Goal: Browse casually: Explore the website without a specific task or goal

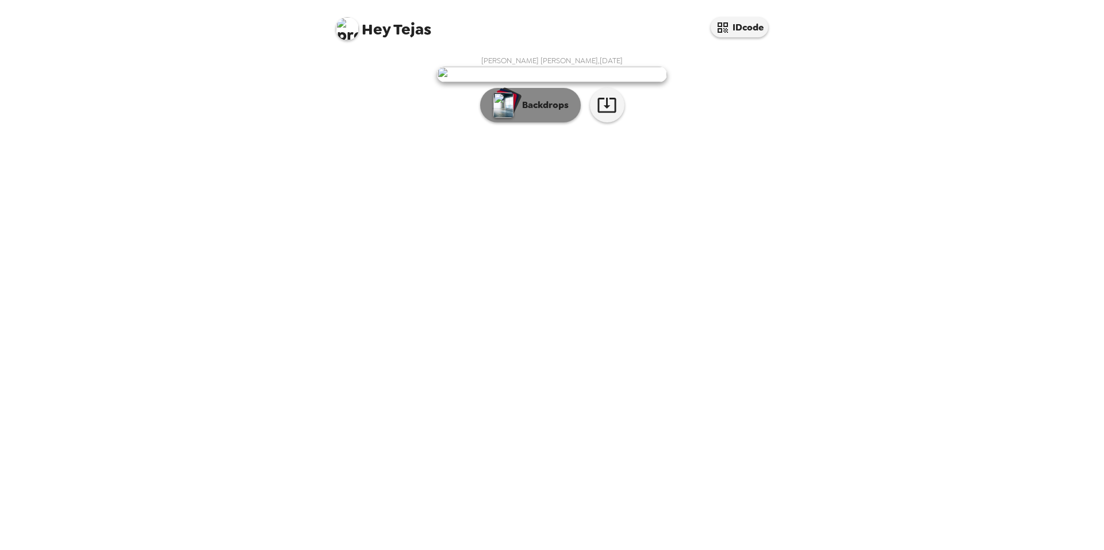
click at [542, 112] on p "Backdrops" at bounding box center [542, 105] width 52 height 14
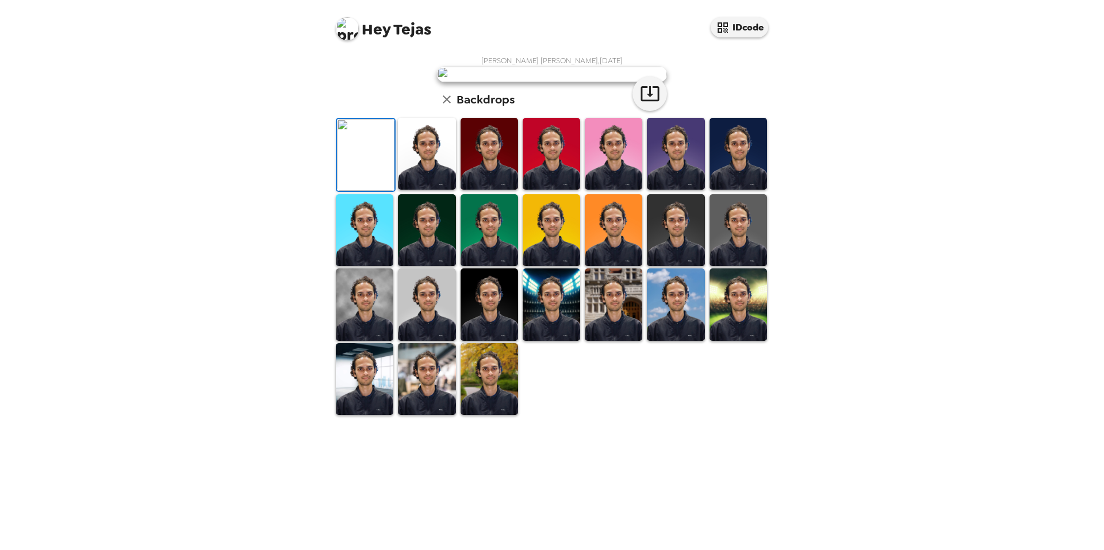
click at [432, 190] on img at bounding box center [427, 154] width 58 height 72
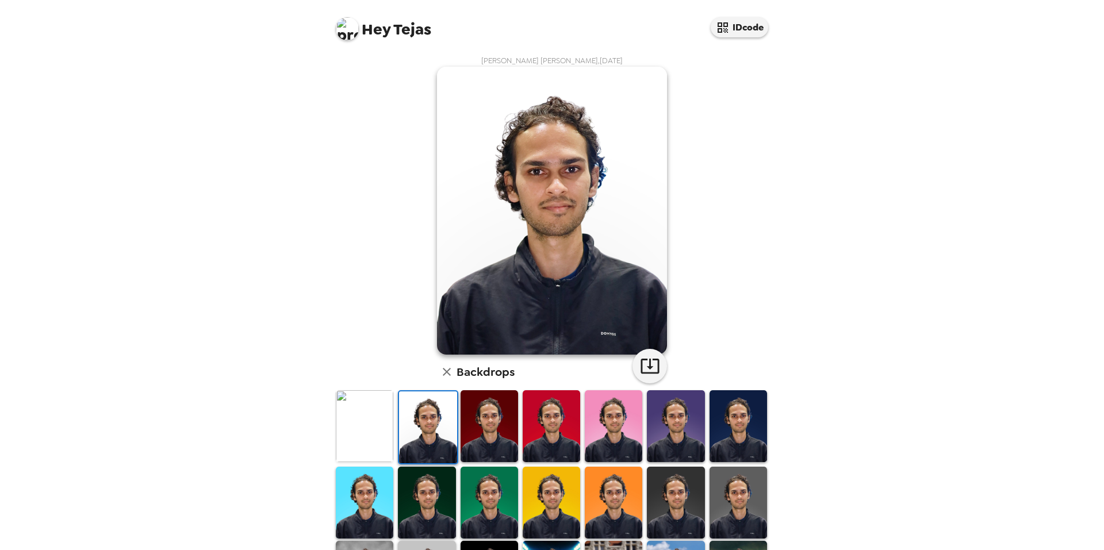
click at [481, 420] on img at bounding box center [490, 426] width 58 height 72
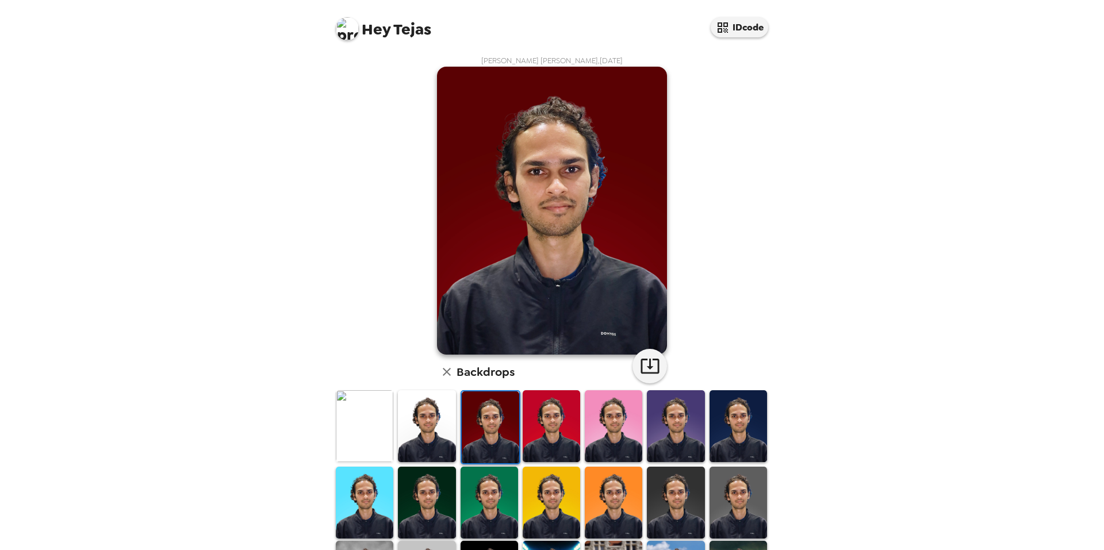
click at [539, 414] on img at bounding box center [552, 426] width 58 height 72
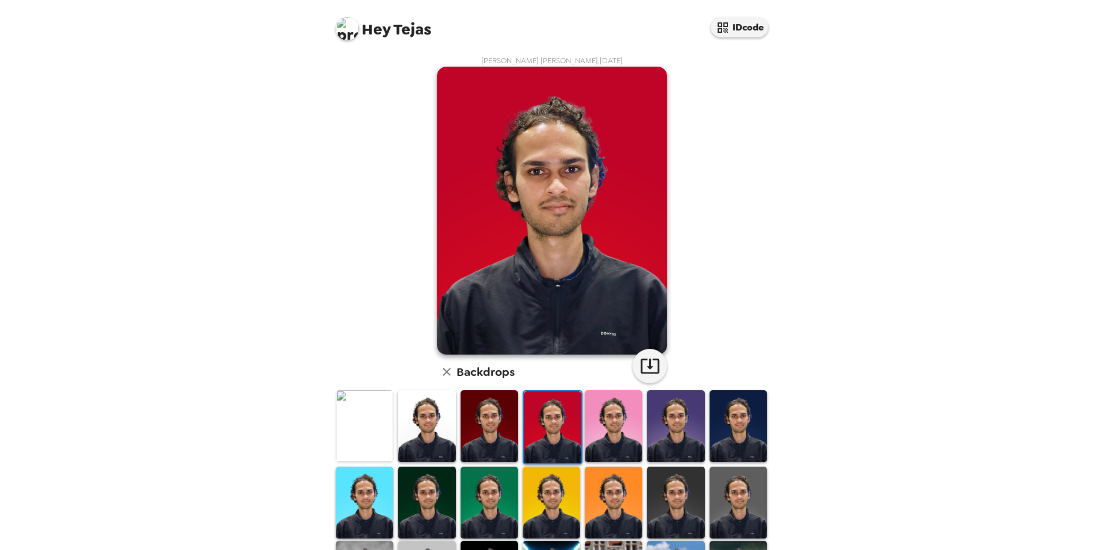
click at [597, 413] on img at bounding box center [614, 426] width 58 height 72
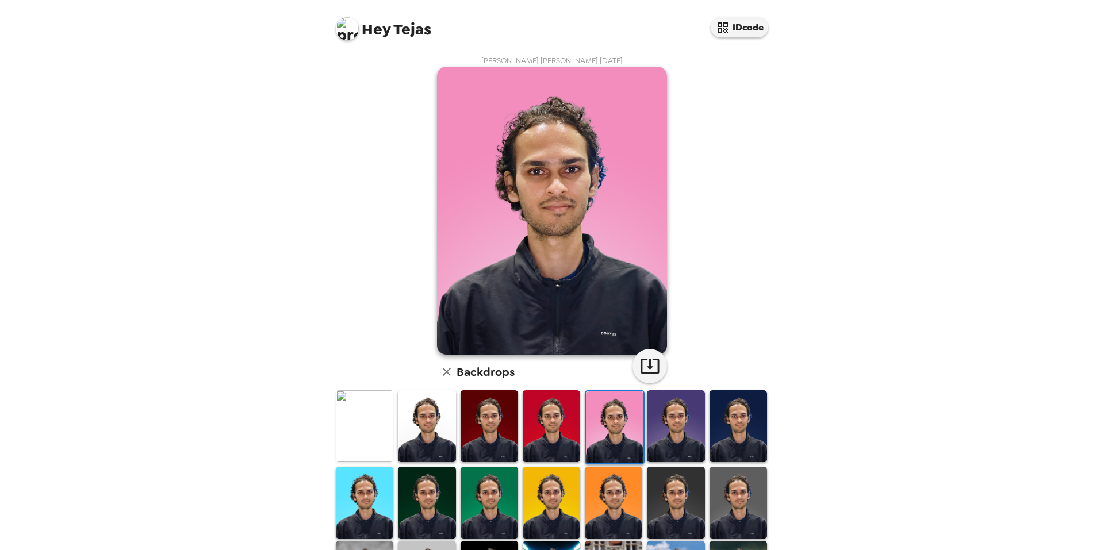
click at [664, 410] on img at bounding box center [676, 426] width 58 height 72
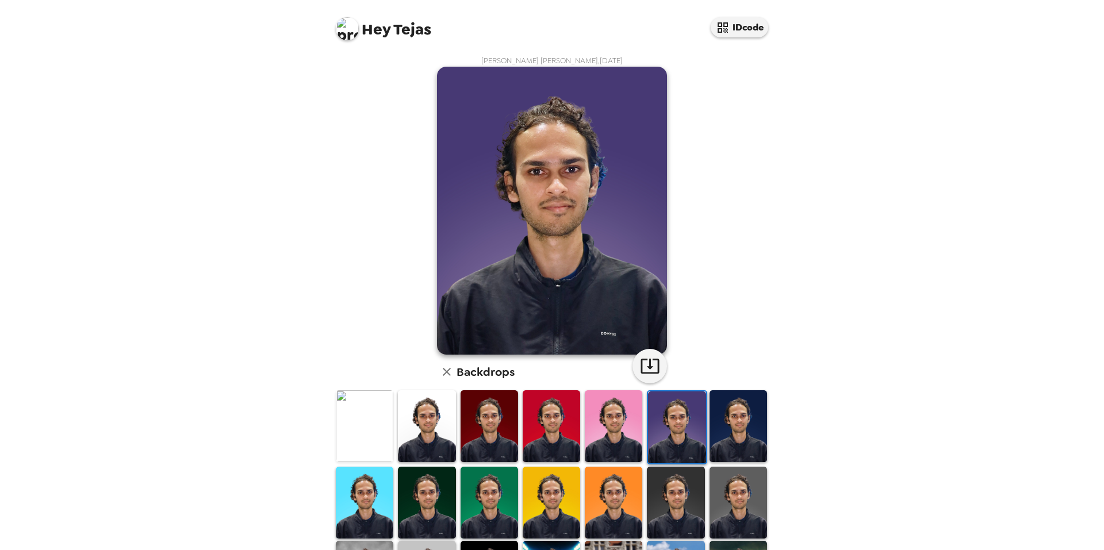
click at [746, 413] on img at bounding box center [739, 426] width 58 height 72
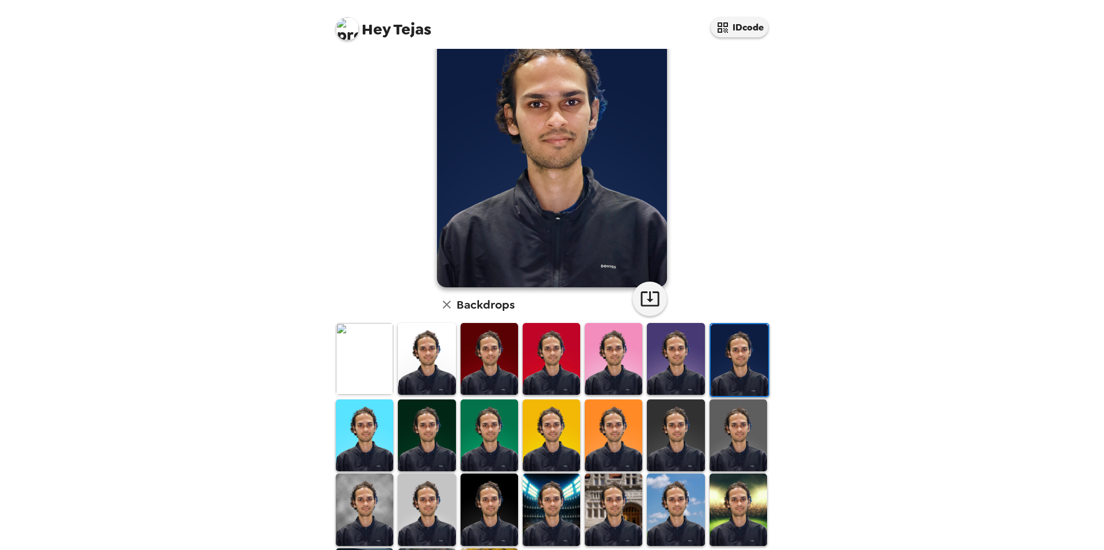
scroll to position [115, 0]
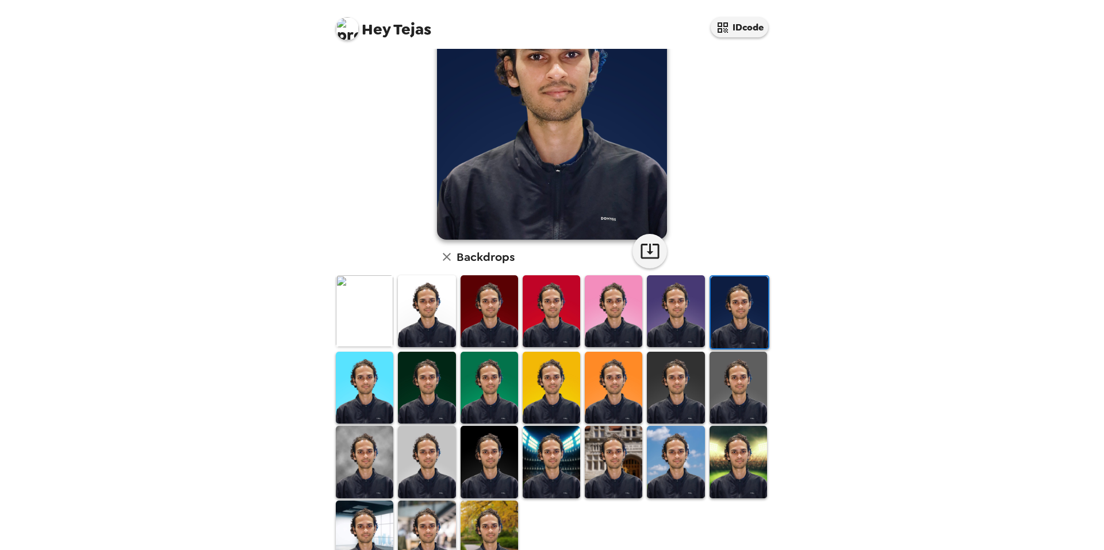
click at [726, 378] on img at bounding box center [739, 388] width 58 height 72
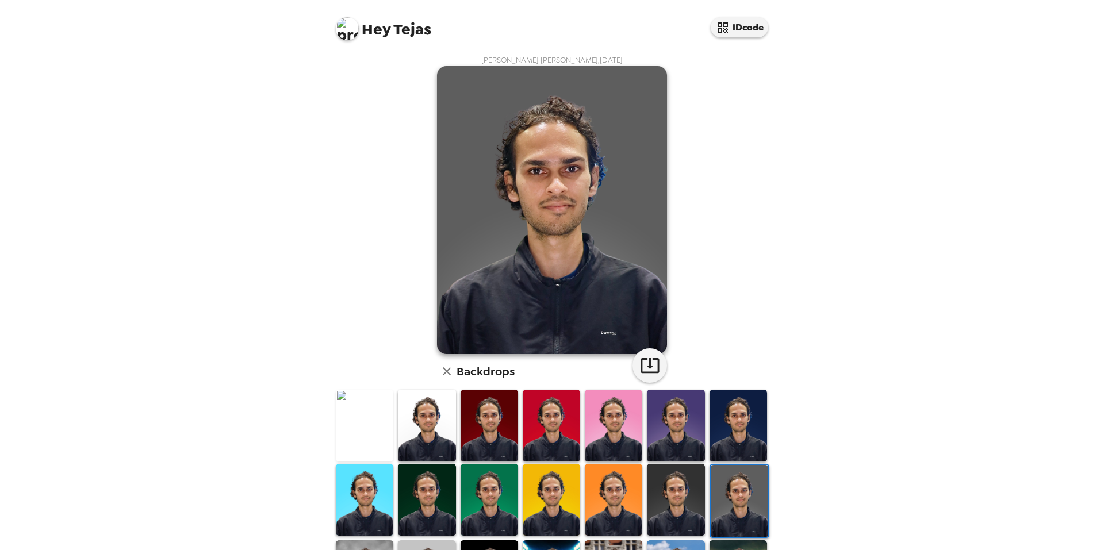
scroll to position [0, 0]
click at [673, 482] on img at bounding box center [676, 501] width 58 height 72
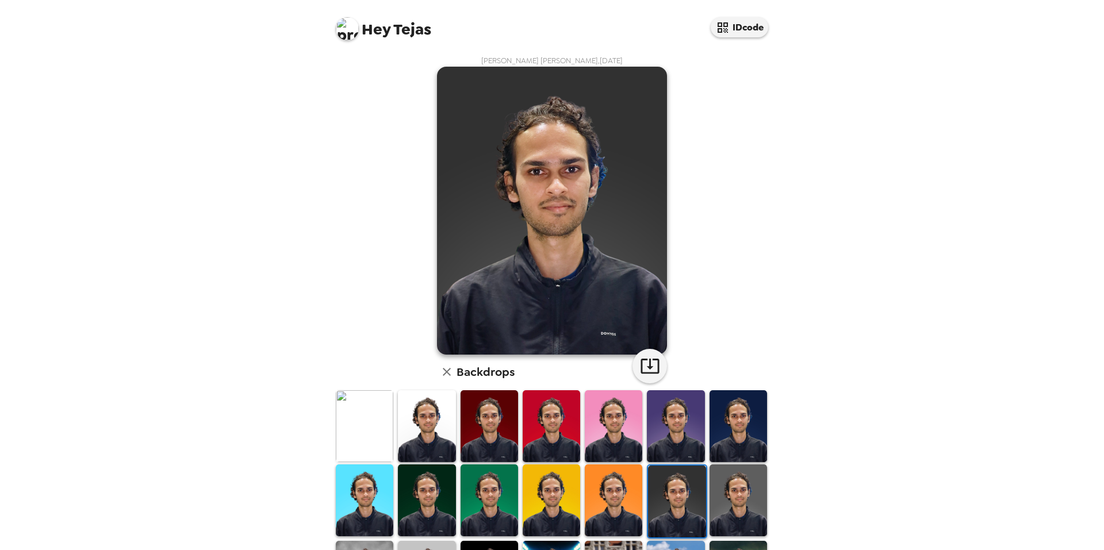
click at [619, 490] on img at bounding box center [614, 501] width 58 height 72
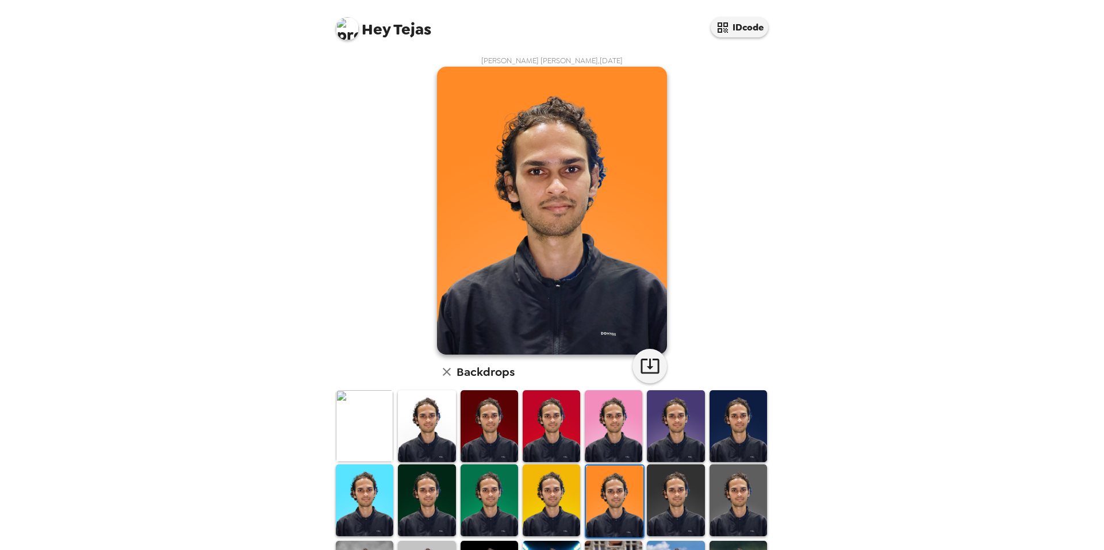
click at [558, 488] on img at bounding box center [552, 501] width 58 height 72
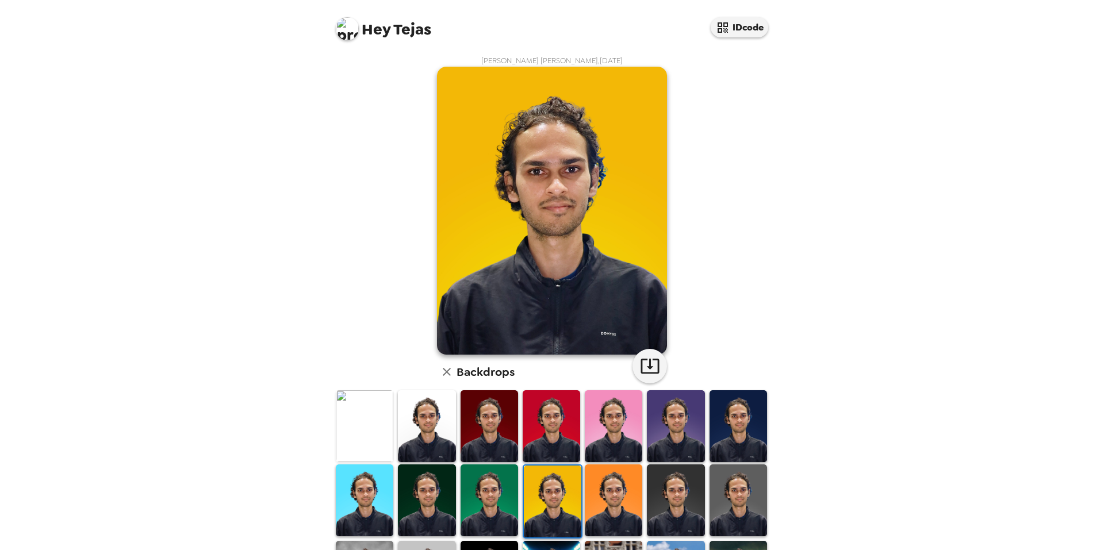
click at [509, 482] on img at bounding box center [490, 501] width 58 height 72
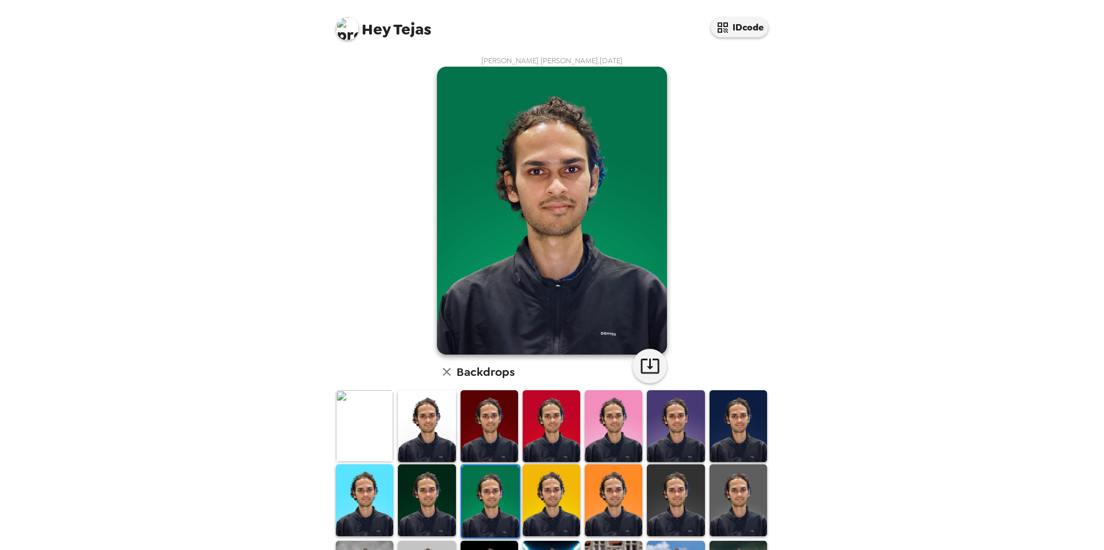
click at [440, 486] on img at bounding box center [427, 501] width 58 height 72
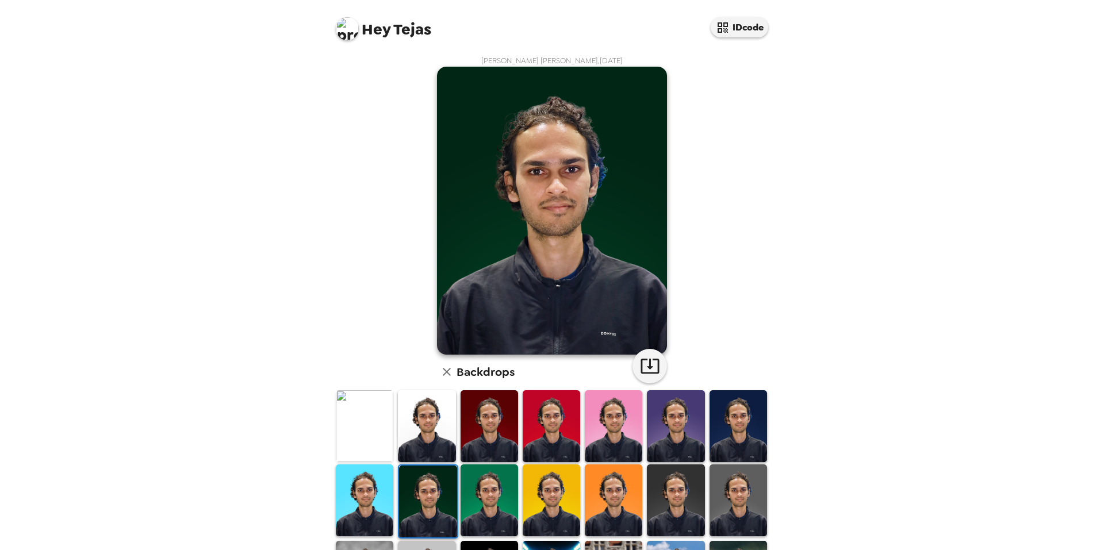
click at [363, 505] on img at bounding box center [365, 501] width 58 height 72
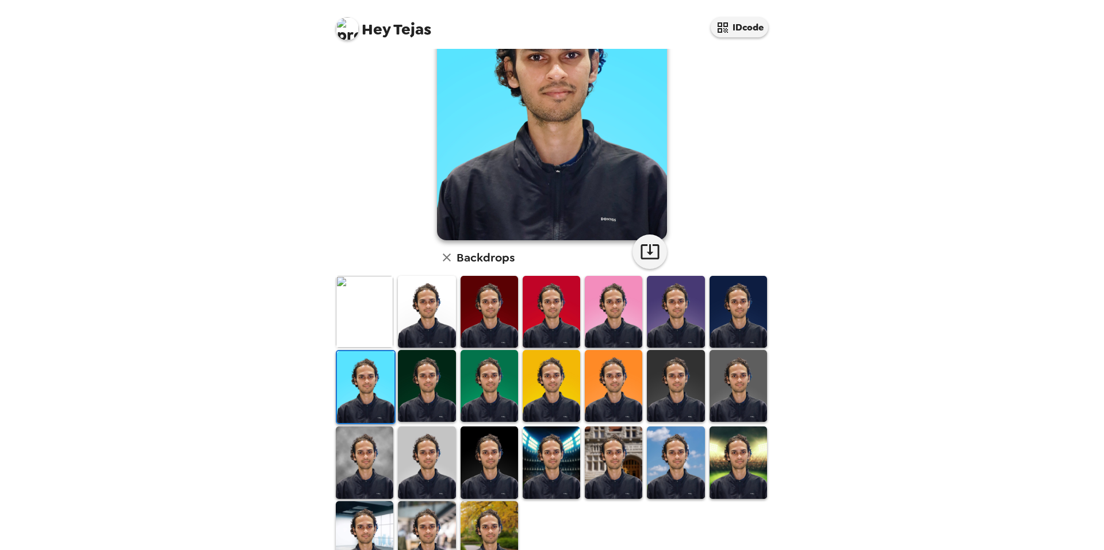
scroll to position [115, 0]
click at [361, 471] on img at bounding box center [365, 462] width 58 height 72
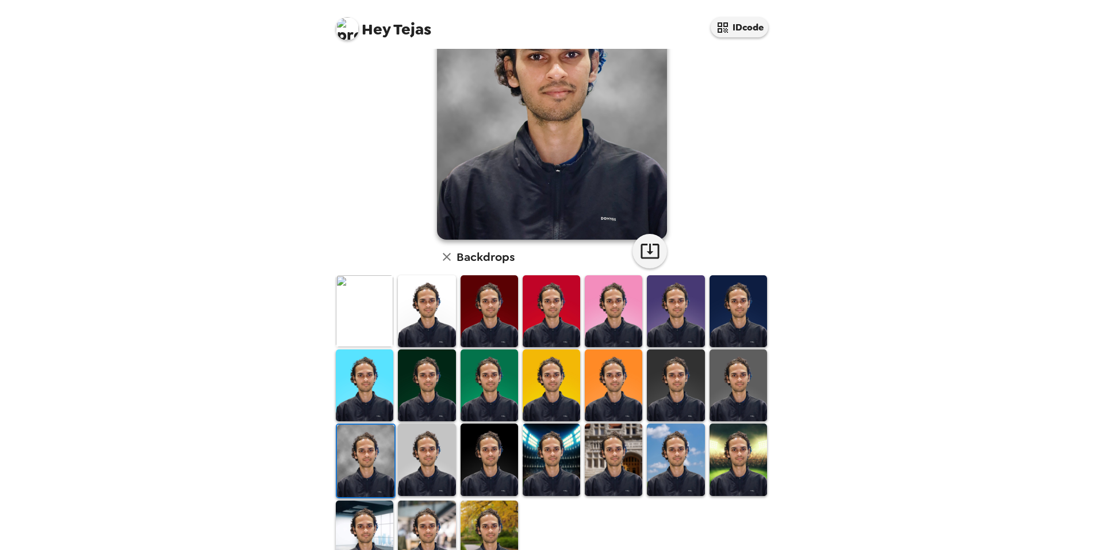
scroll to position [0, 0]
click at [421, 456] on img at bounding box center [427, 460] width 58 height 72
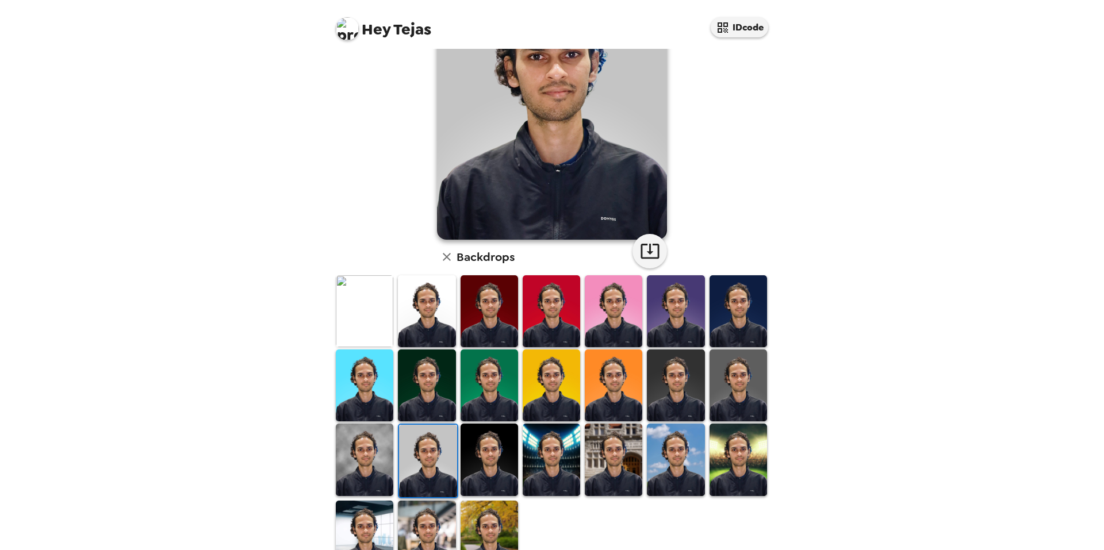
click at [484, 462] on img at bounding box center [490, 460] width 58 height 72
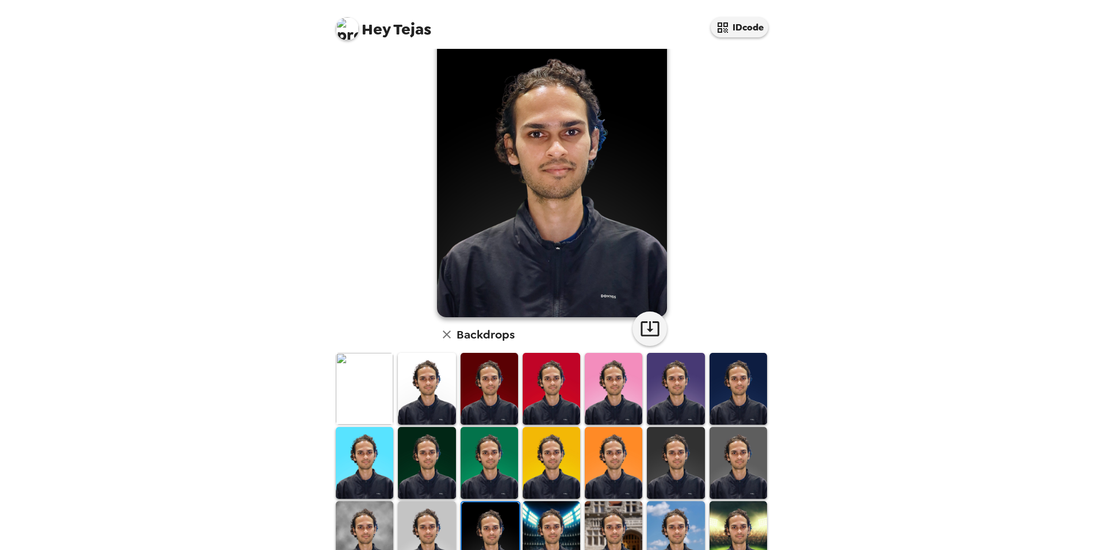
scroll to position [58, 0]
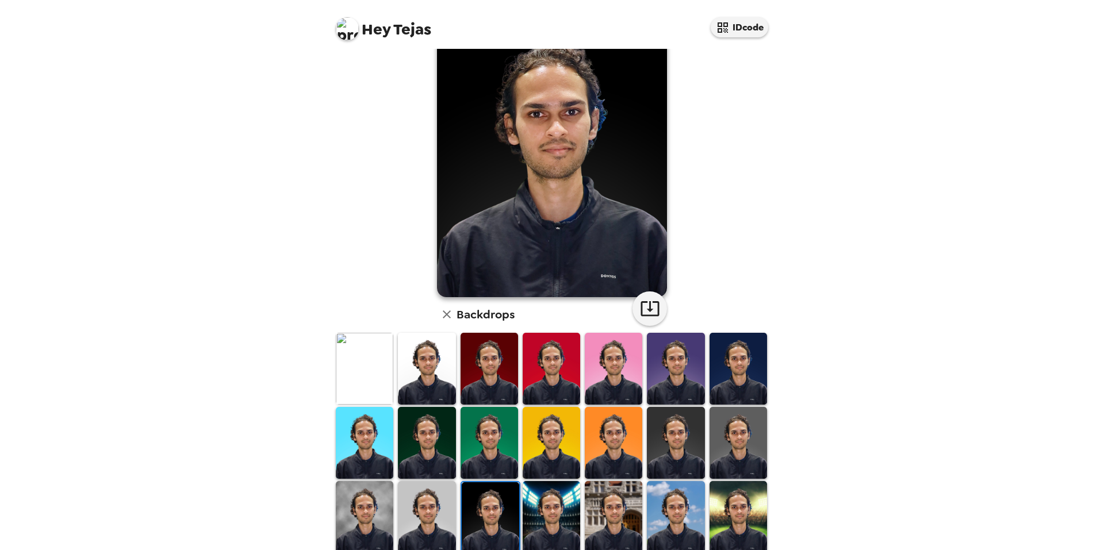
click at [555, 503] on img at bounding box center [552, 517] width 58 height 72
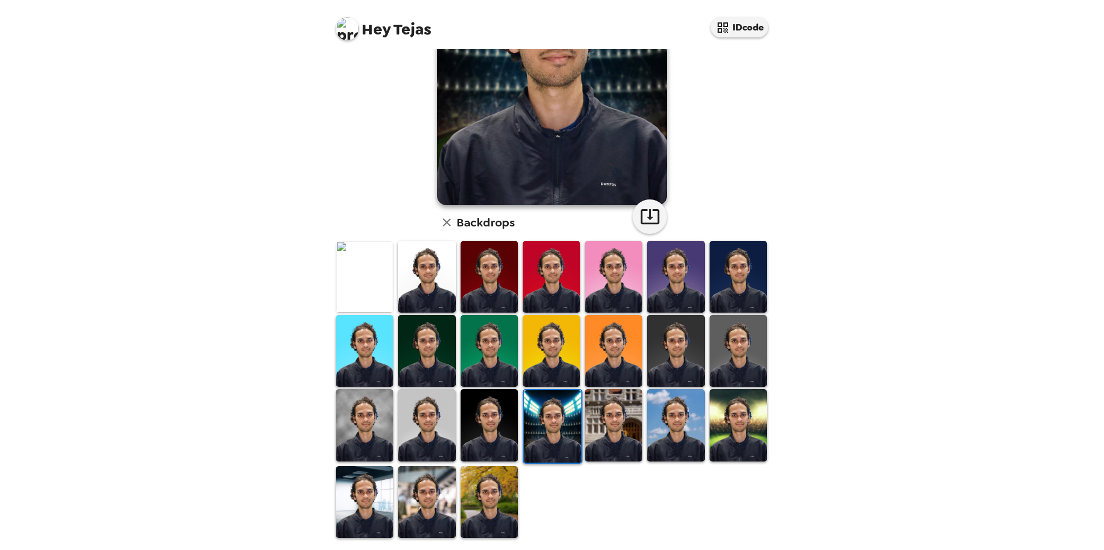
click at [586, 396] on img at bounding box center [614, 425] width 58 height 72
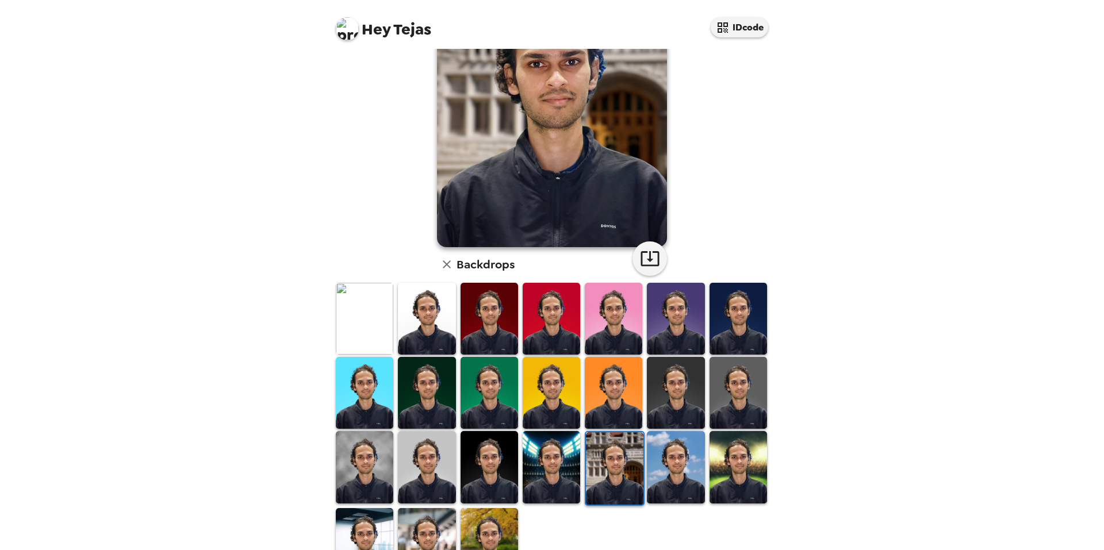
scroll to position [115, 0]
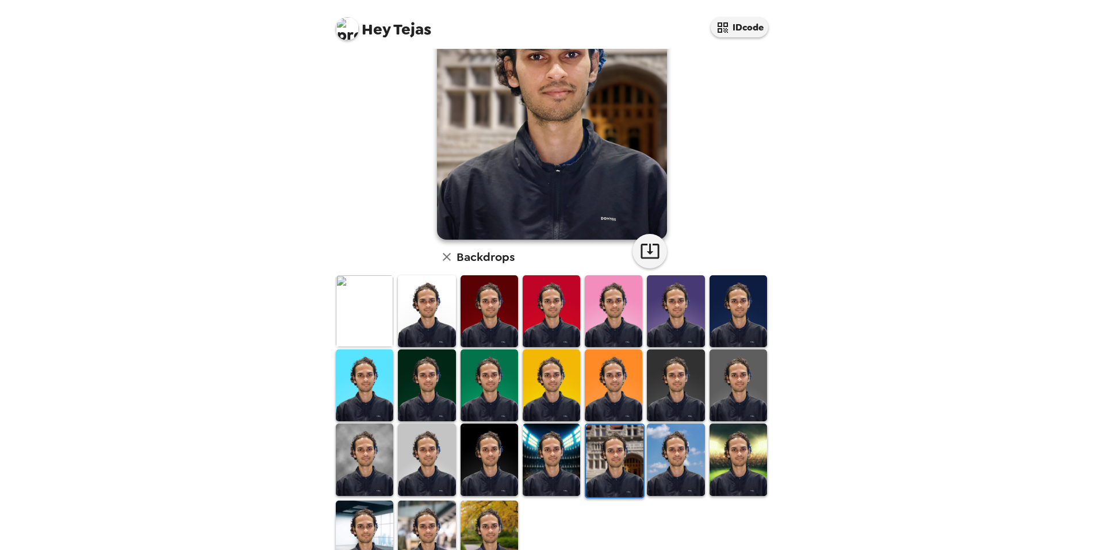
click at [678, 437] on img at bounding box center [676, 460] width 58 height 72
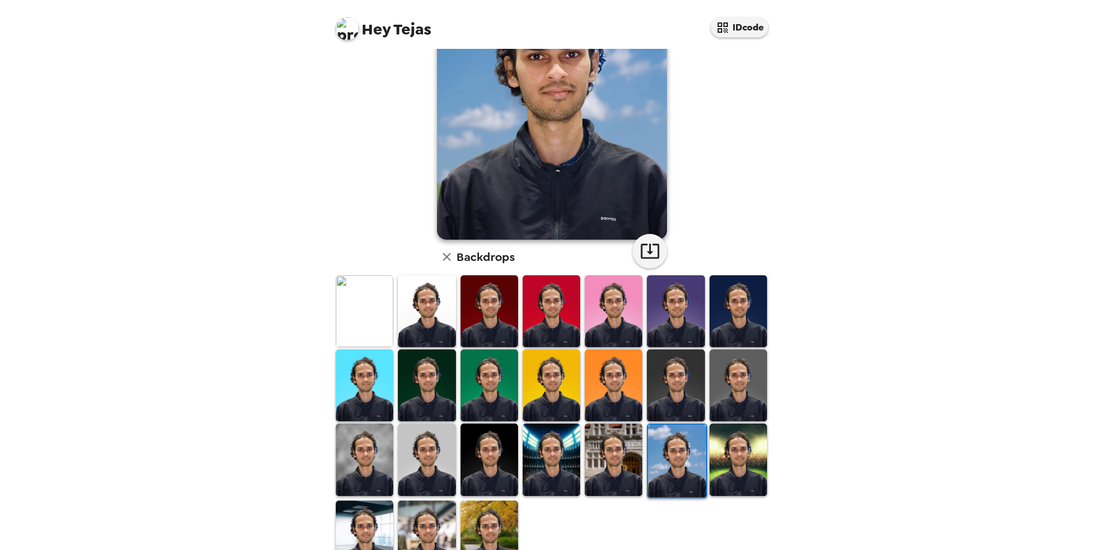
scroll to position [0, 0]
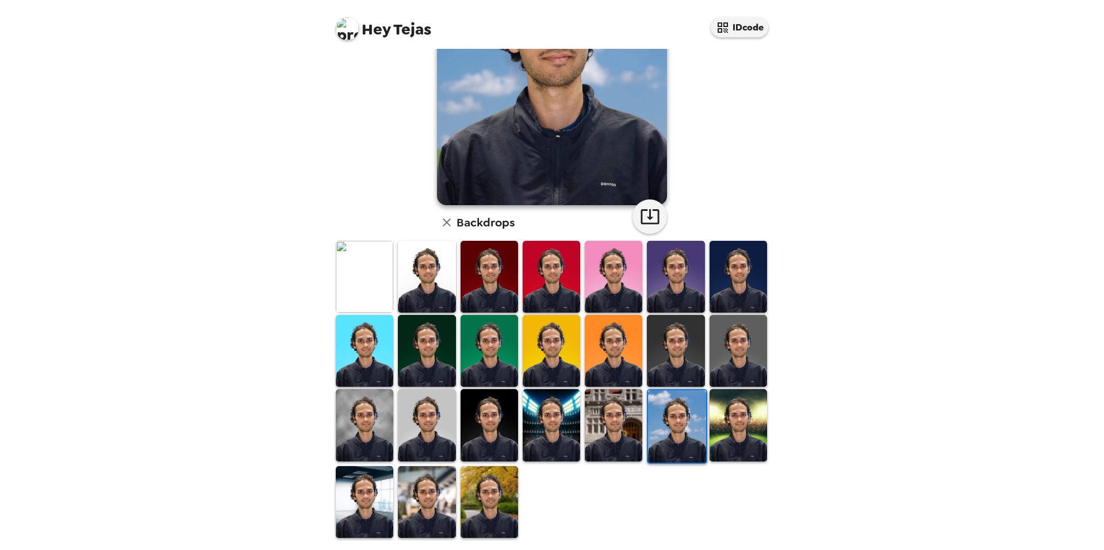
click at [710, 430] on img at bounding box center [739, 425] width 58 height 72
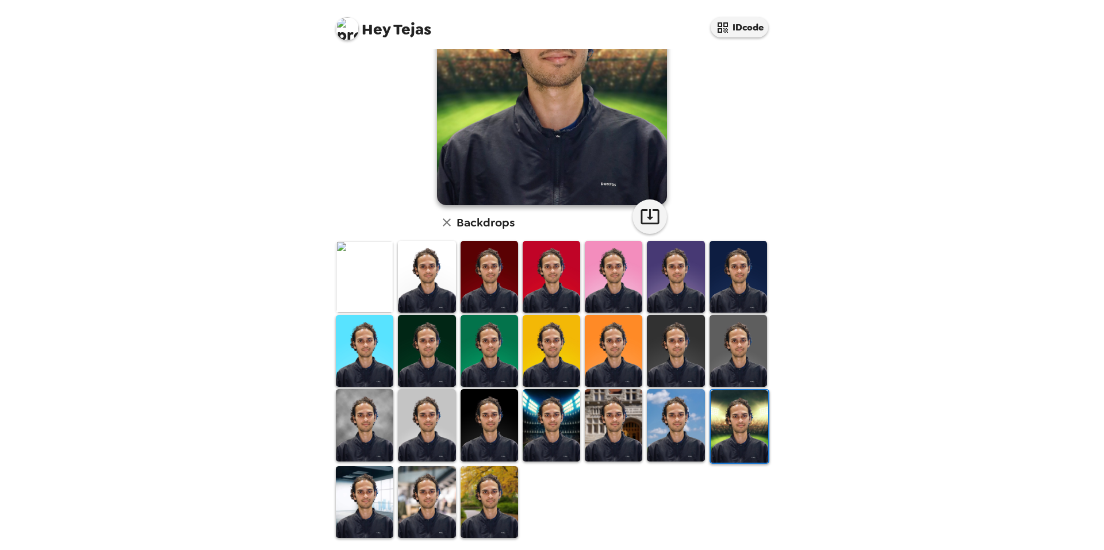
click at [371, 499] on img at bounding box center [365, 502] width 58 height 72
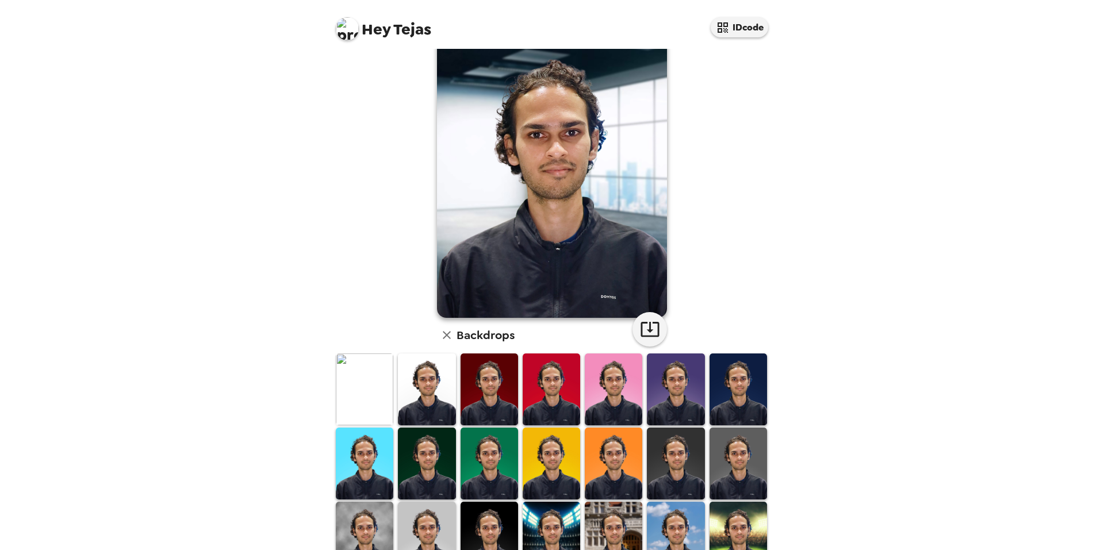
scroll to position [58, 0]
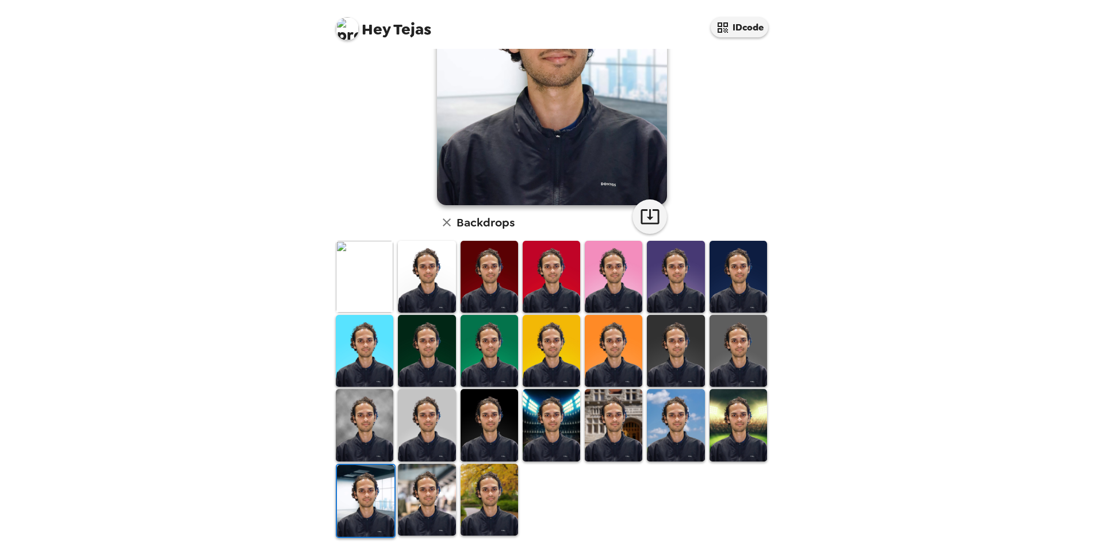
click at [431, 494] on img at bounding box center [427, 500] width 58 height 72
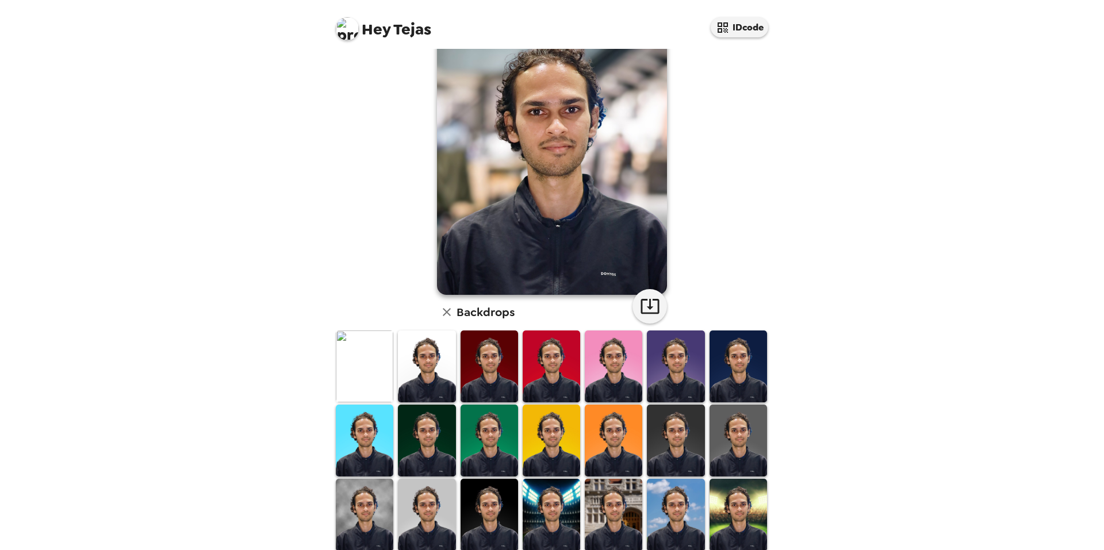
scroll to position [150, 0]
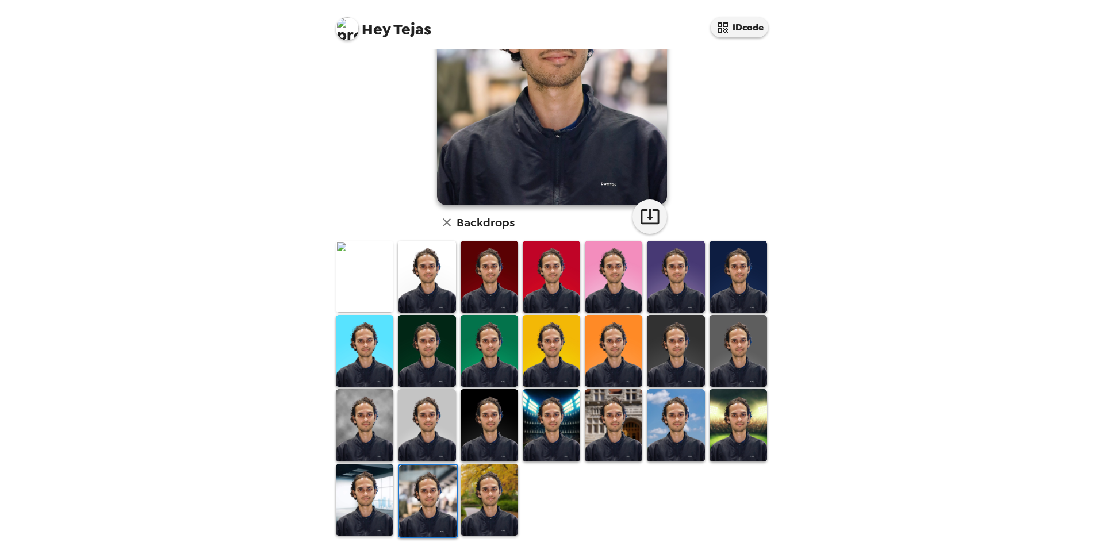
click at [476, 472] on img at bounding box center [490, 500] width 58 height 72
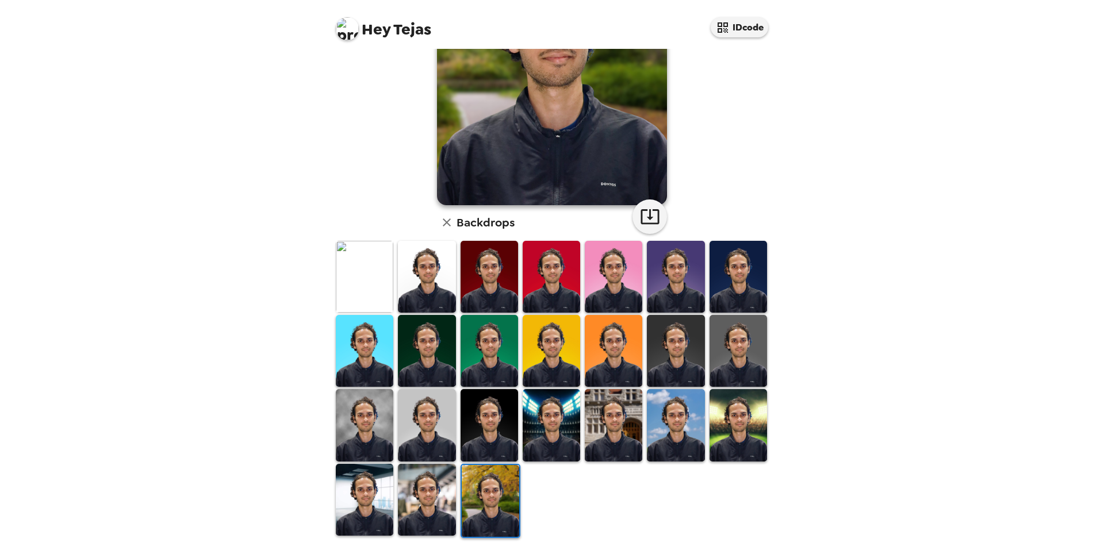
scroll to position [0, 0]
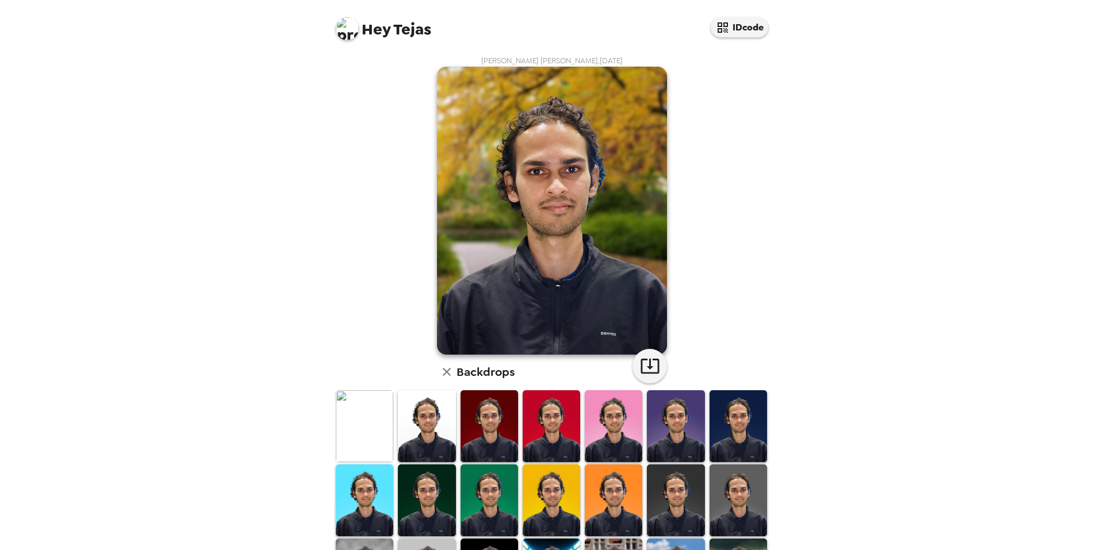
click at [362, 437] on img at bounding box center [365, 426] width 58 height 72
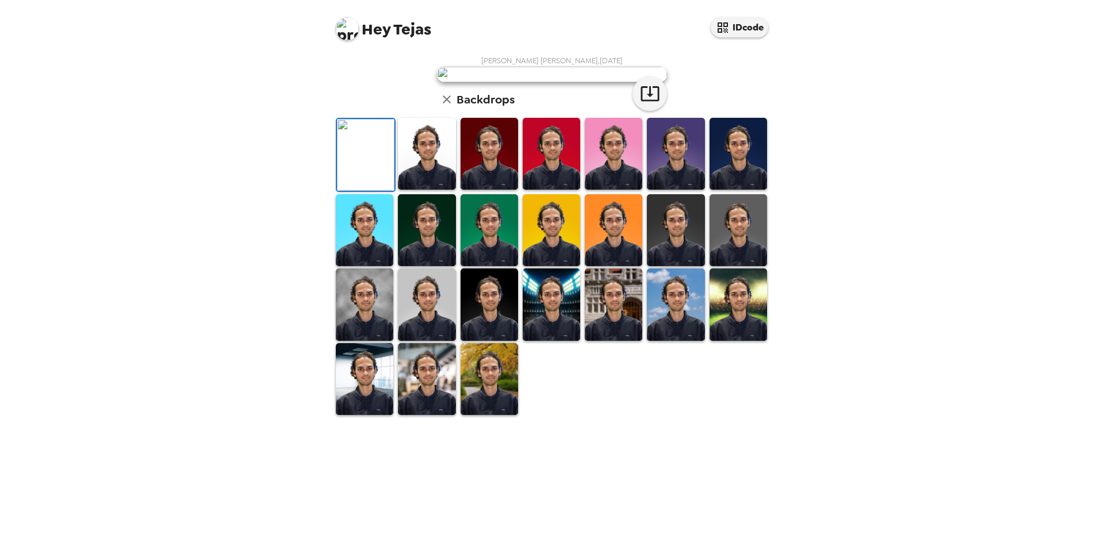
click at [403, 190] on img at bounding box center [427, 154] width 58 height 72
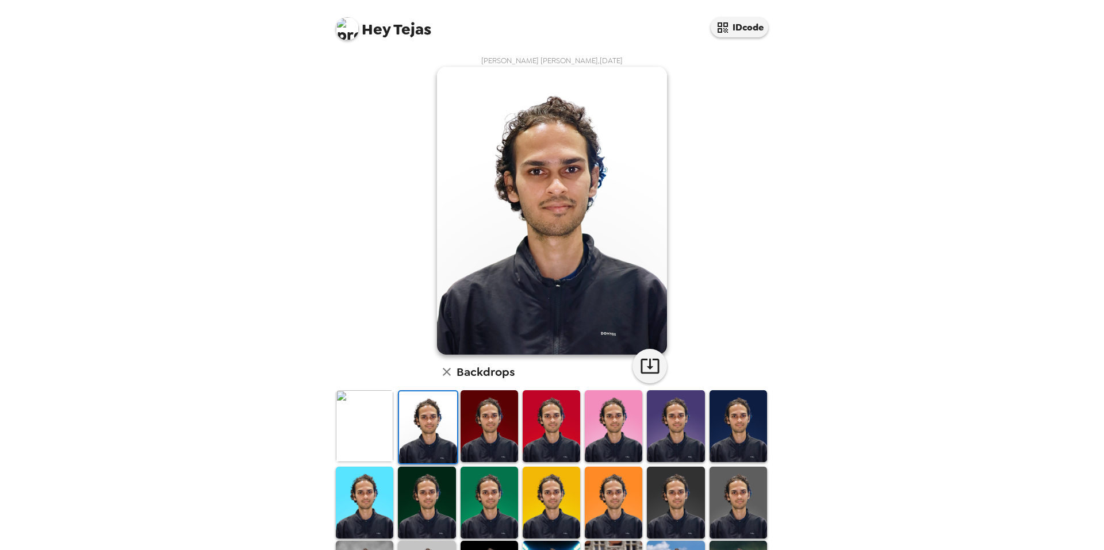
click at [511, 435] on img at bounding box center [490, 426] width 58 height 72
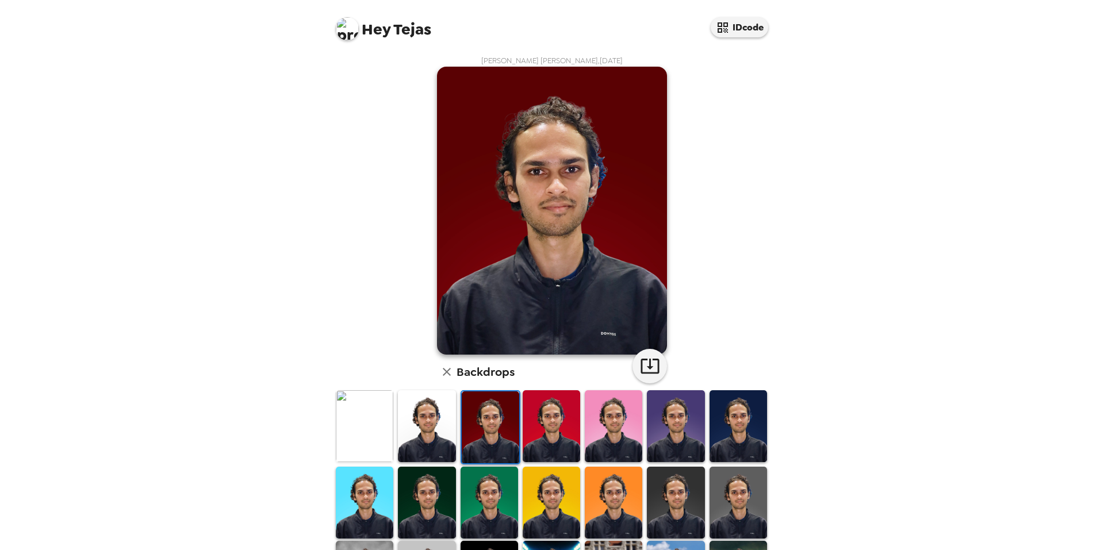
click at [717, 423] on img at bounding box center [739, 426] width 58 height 72
